Goal: Information Seeking & Learning: Learn about a topic

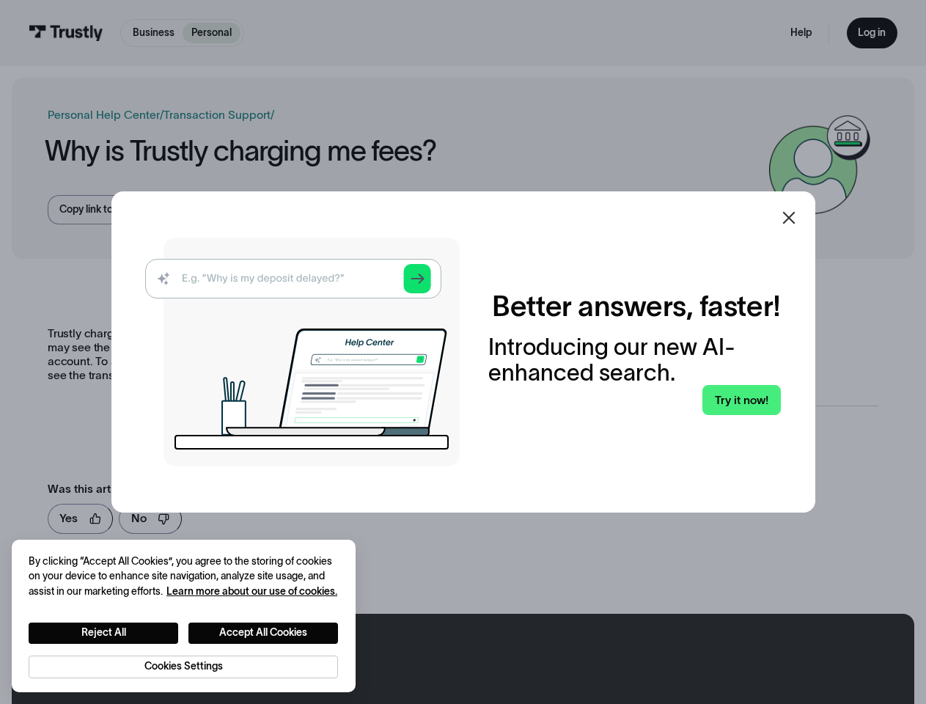
click at [460, 352] on img at bounding box center [302, 352] width 315 height 229
click at [795, 218] on icon at bounding box center [788, 218] width 12 height 12
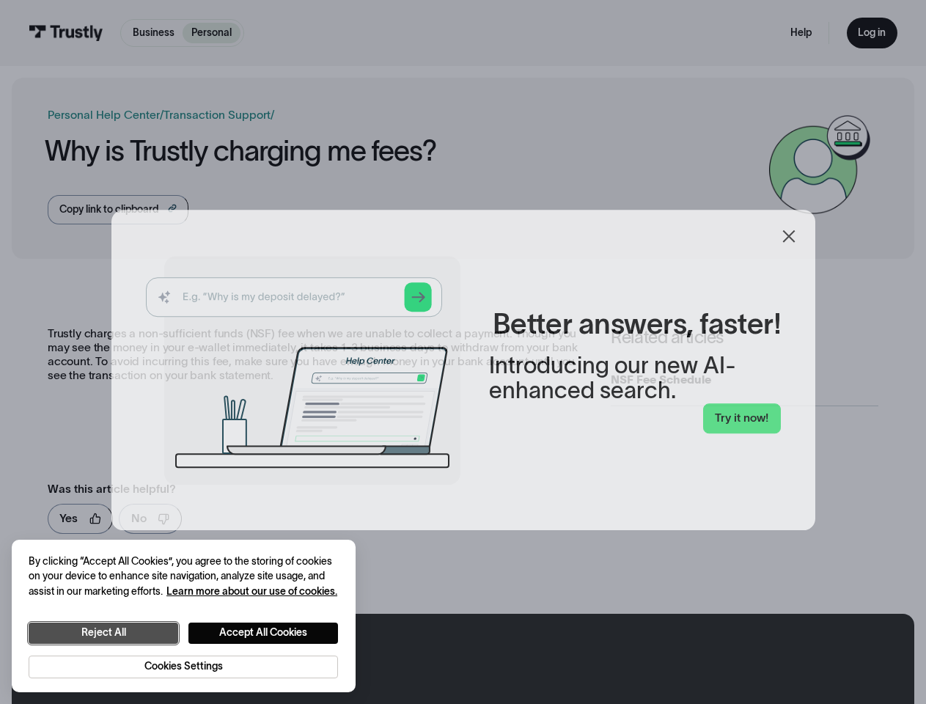
click at [103, 632] on button "Reject All" at bounding box center [104, 632] width 150 height 21
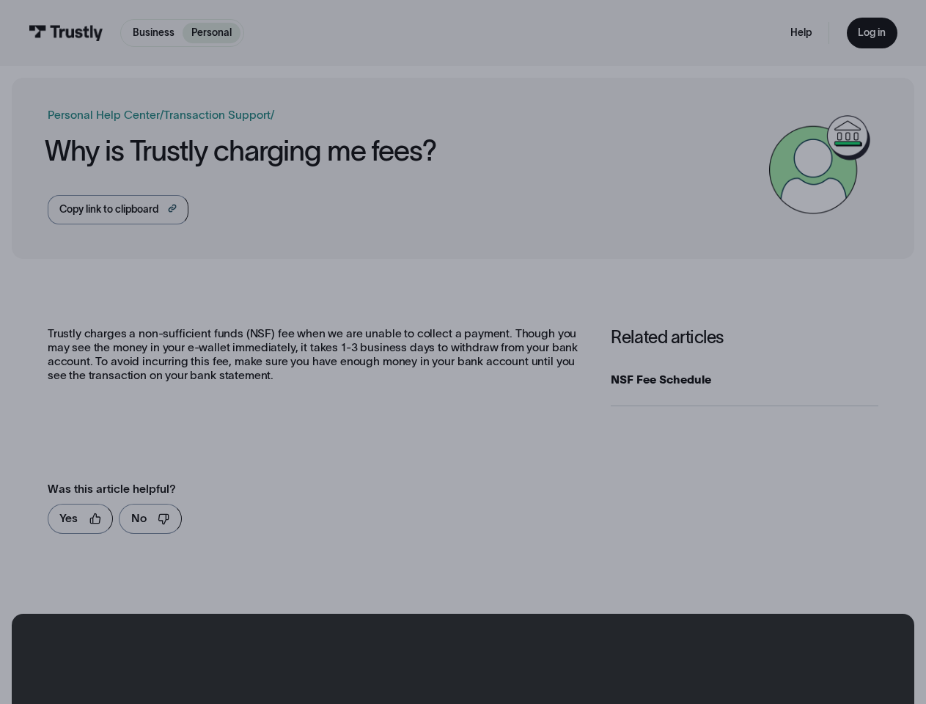
click at [264, 632] on button "Accept All Cookies" at bounding box center [263, 632] width 150 height 21
